Goal: Navigation & Orientation: Find specific page/section

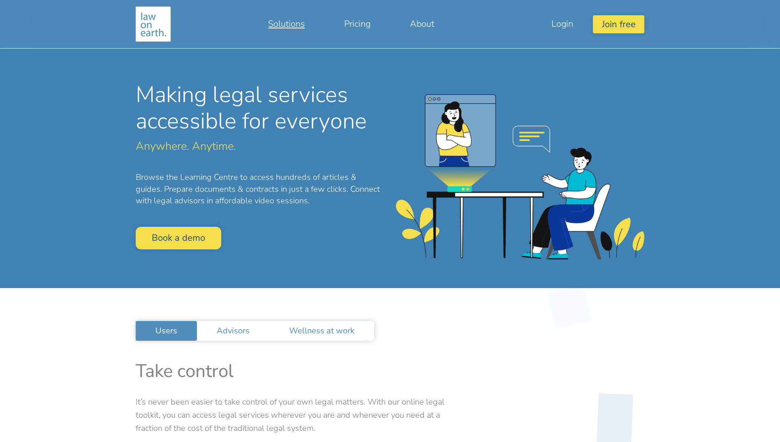
click at [278, 17] on link "Solutions" at bounding box center [286, 24] width 76 height 20
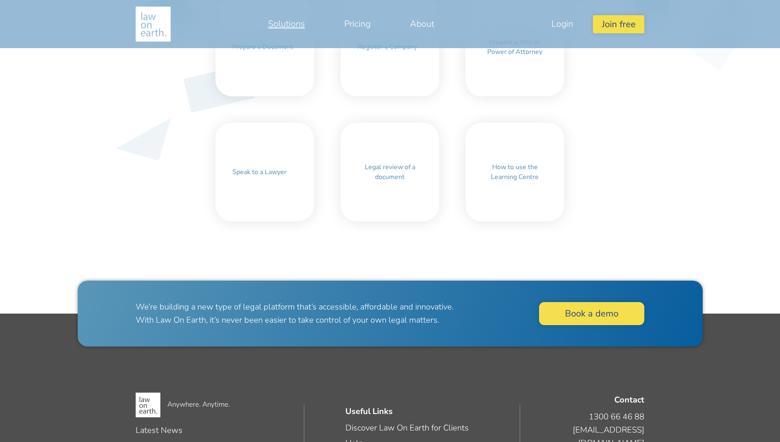
scroll to position [408, 0]
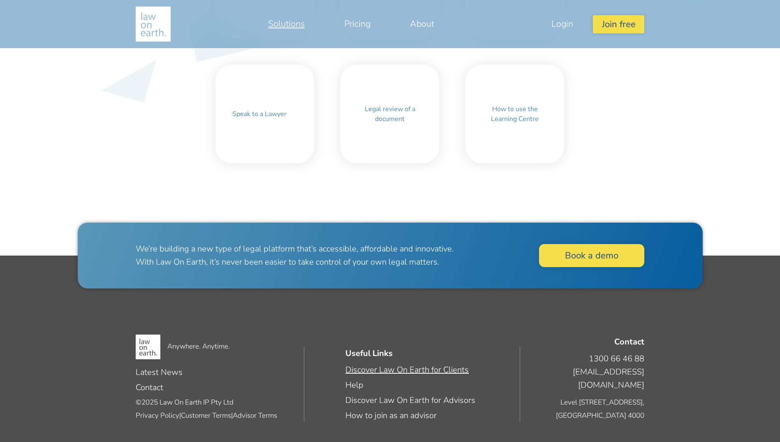
click at [377, 369] on link "Discover Law On Earth for Clients" at bounding box center [407, 369] width 123 height 11
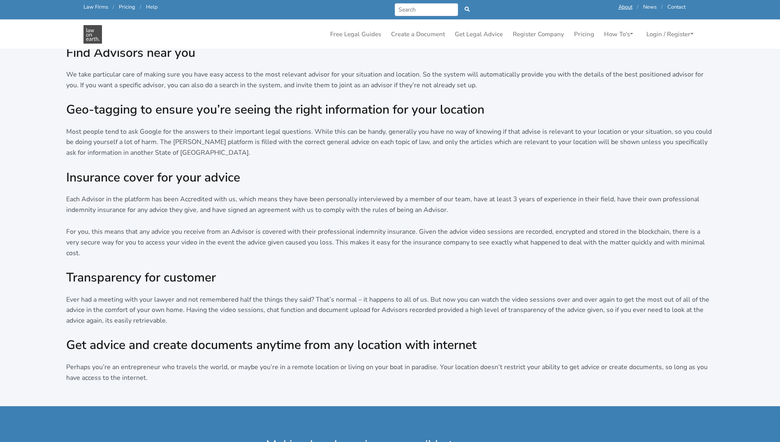
scroll to position [1275, 0]
